Goal: Find specific page/section: Find specific page/section

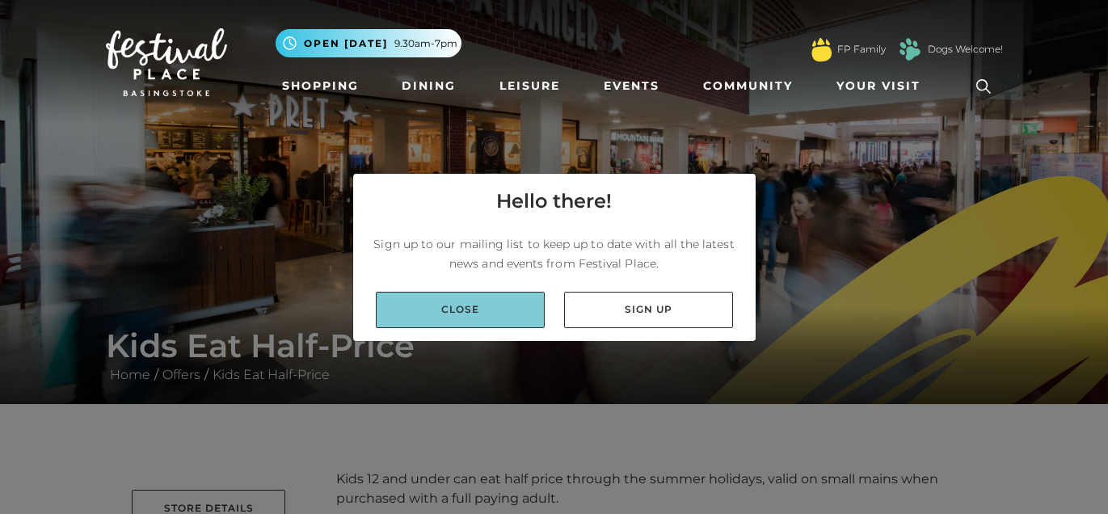
click at [494, 314] on link "Close" at bounding box center [460, 310] width 169 height 36
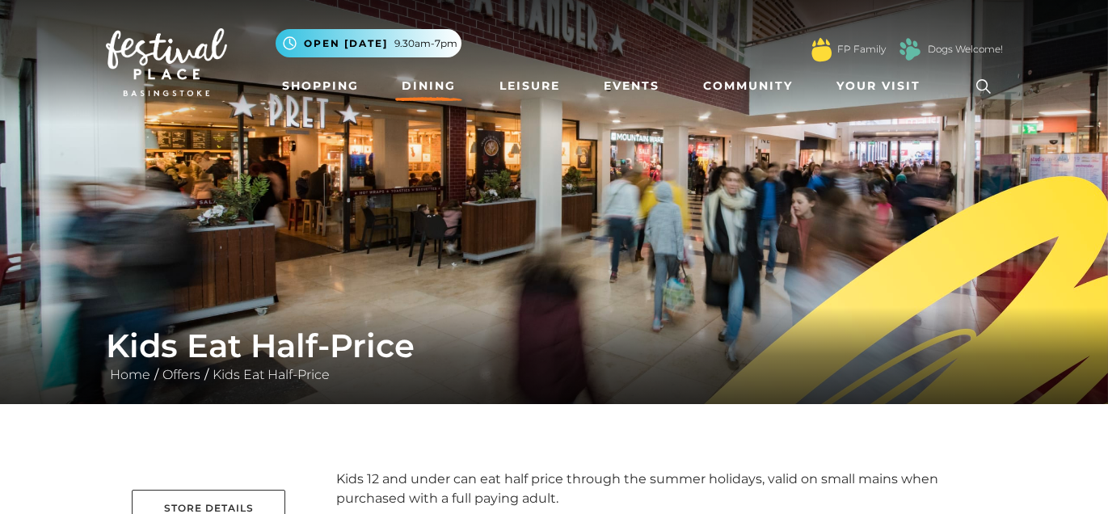
click at [447, 89] on link "Dining" at bounding box center [428, 86] width 67 height 30
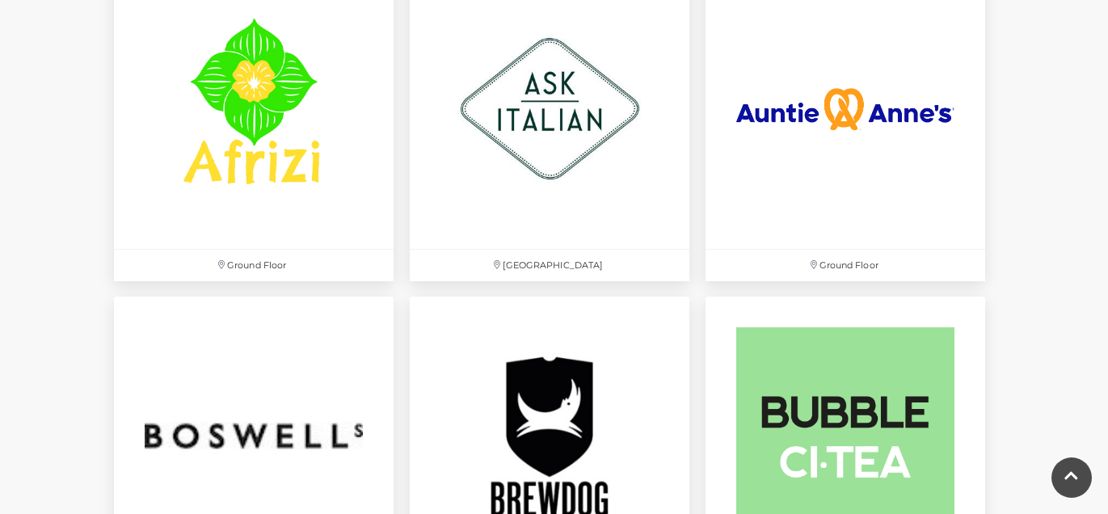
scroll to position [1083, 0]
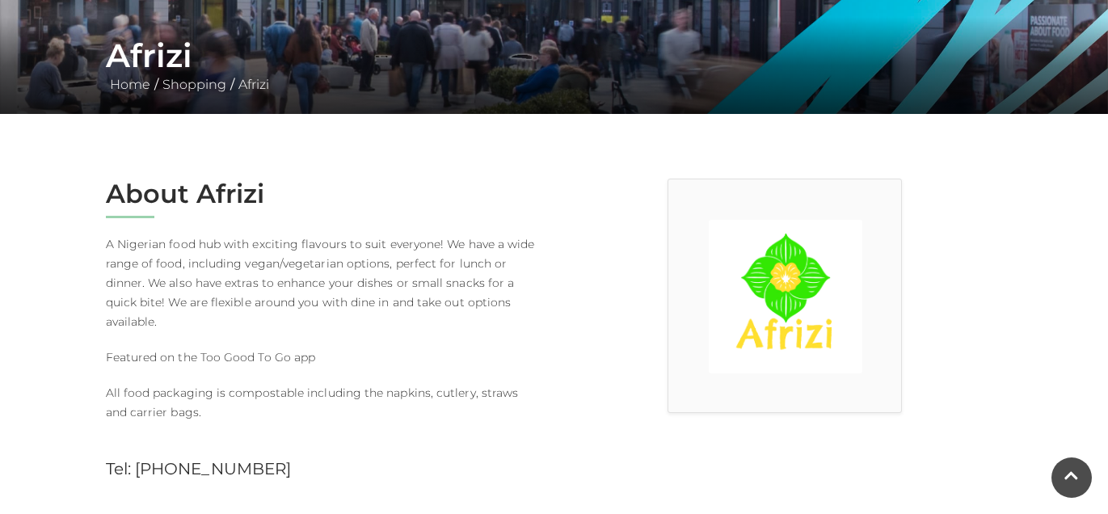
scroll to position [289, 0]
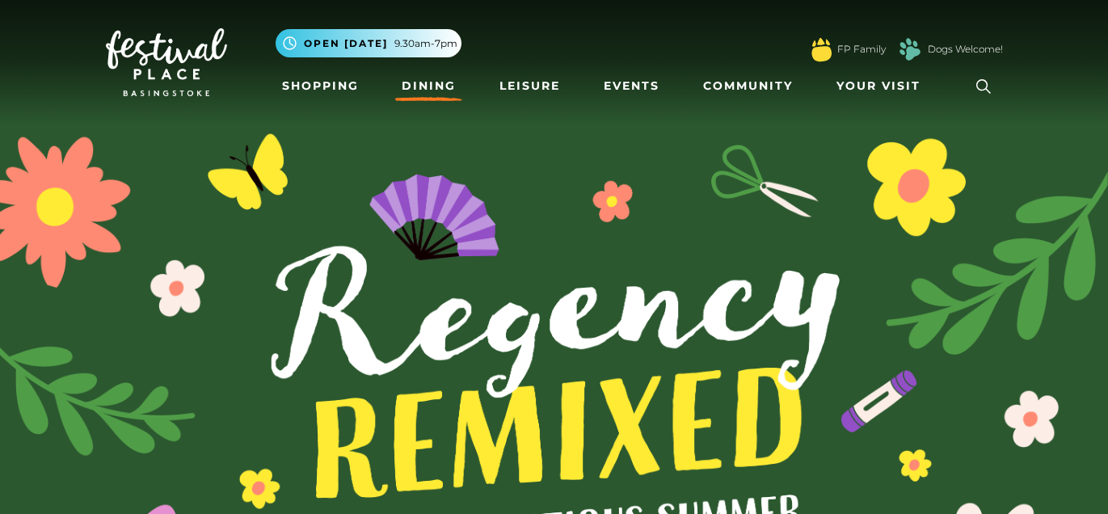
click at [431, 84] on link "Dining" at bounding box center [428, 86] width 67 height 30
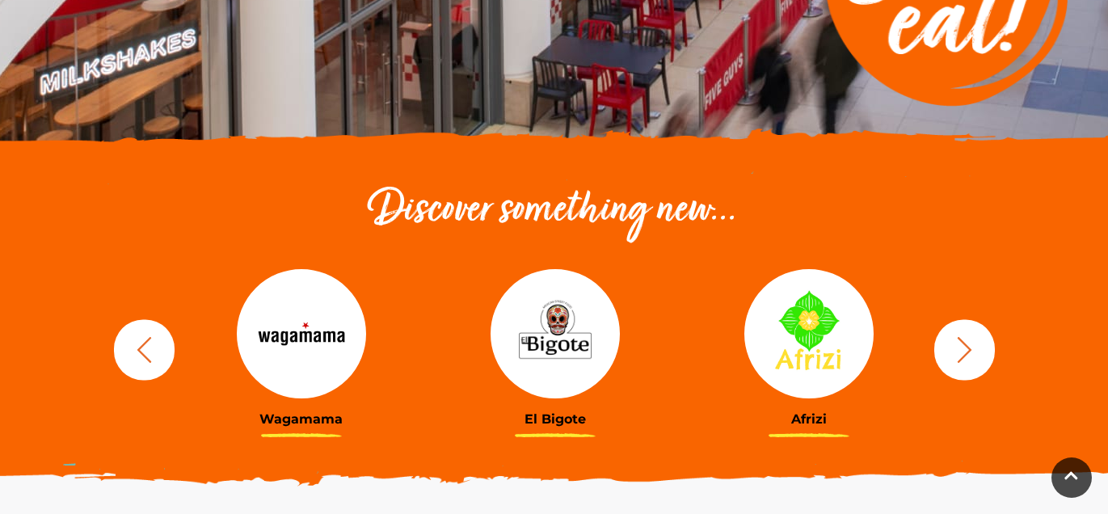
scroll to position [420, 0]
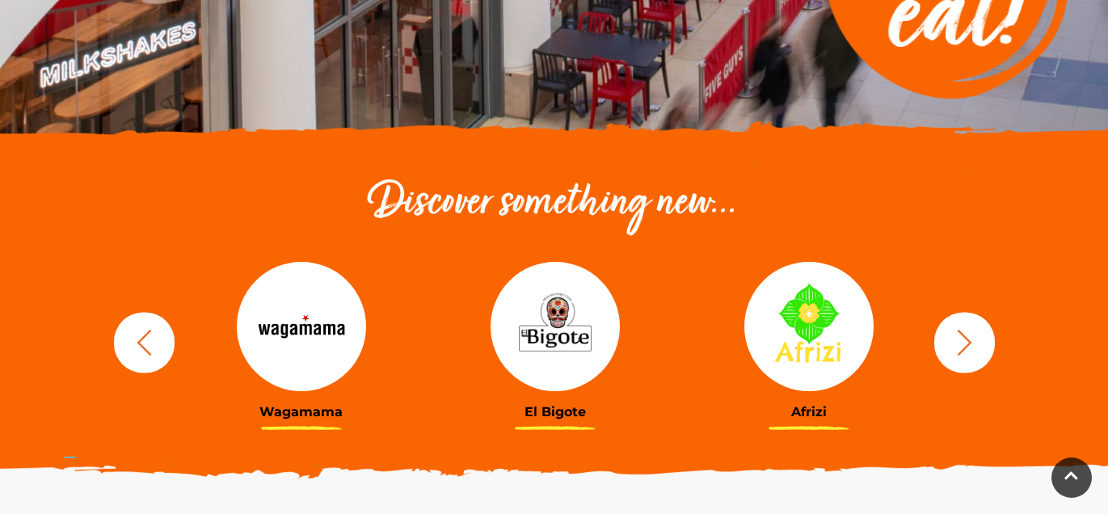
click at [272, 334] on img at bounding box center [301, 326] width 129 height 129
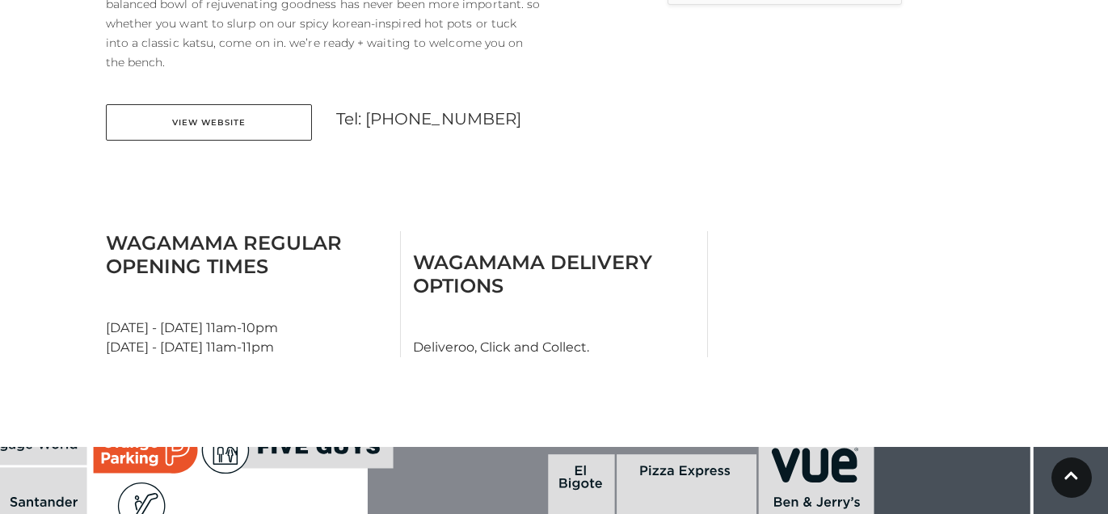
scroll to position [662, 0]
